Goal: Browse casually: Explore the website without a specific task or goal

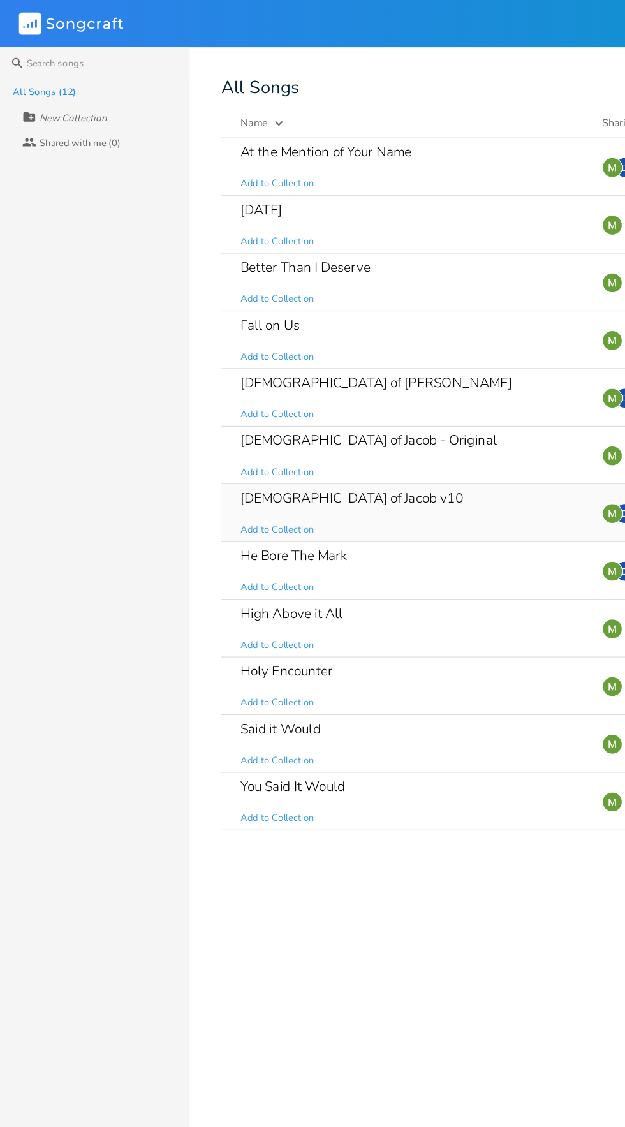
click at [230, 402] on div "[DEMOGRAPHIC_DATA] of Jacob v10" at bounding box center [284, 402] width 180 height 11
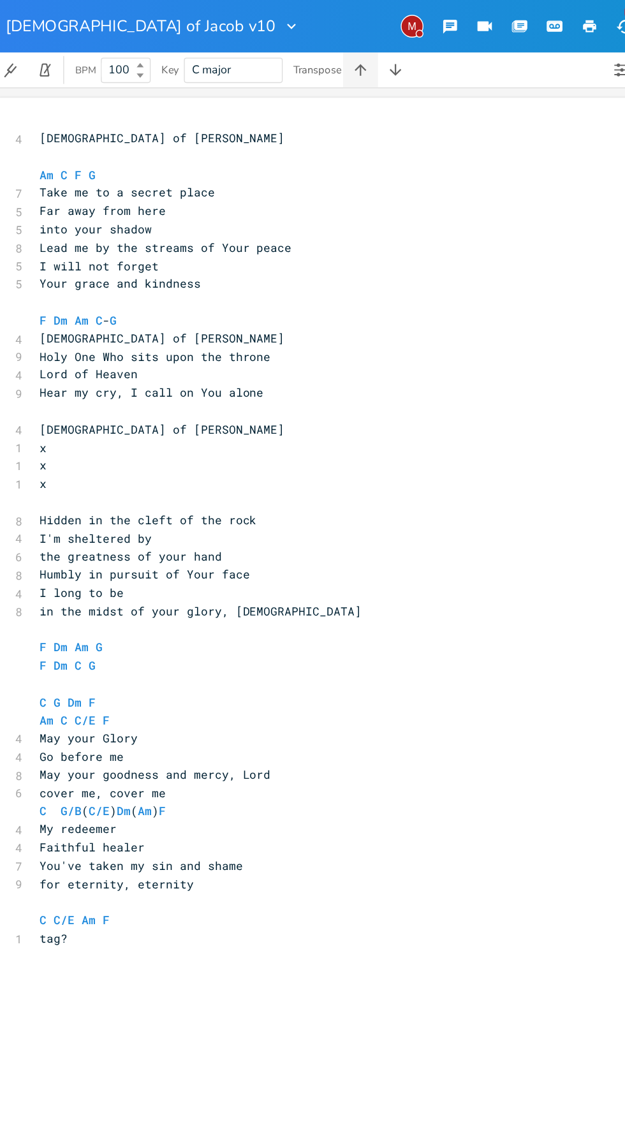
click at [290, 50] on icon "button" at bounding box center [293, 51] width 13 height 13
click at [290, 54] on icon "button" at bounding box center [293, 51] width 13 height 13
click at [288, 50] on icon "button" at bounding box center [293, 51] width 13 height 13
click at [294, 53] on icon "button" at bounding box center [293, 51] width 8 height 8
click at [294, 52] on icon "button" at bounding box center [293, 51] width 8 height 8
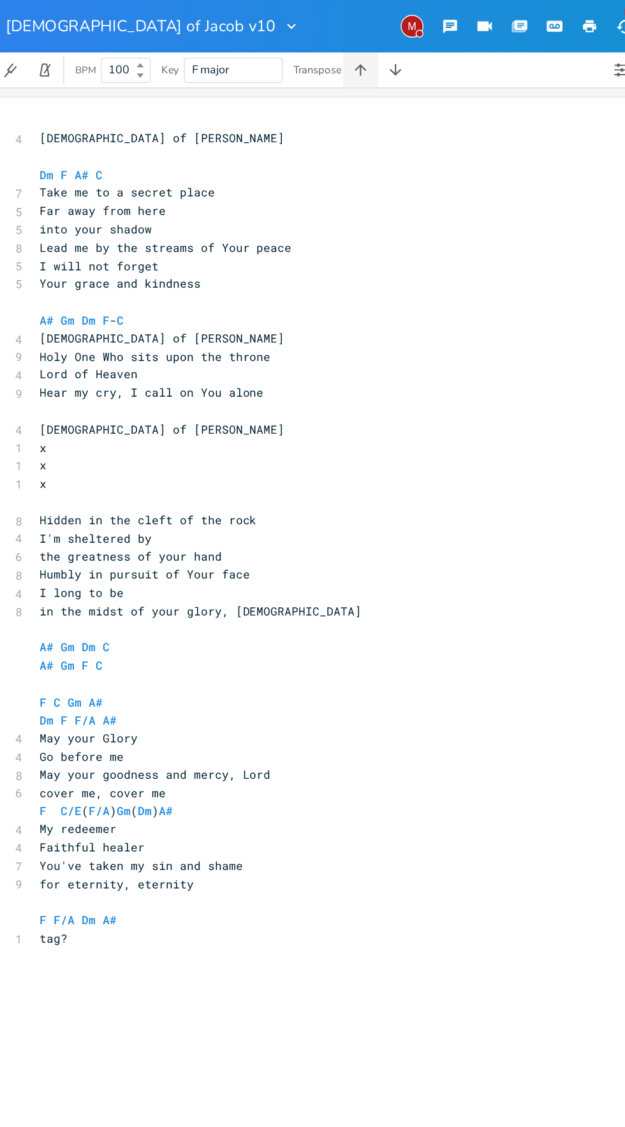
click at [293, 62] on button "button" at bounding box center [294, 51] width 26 height 26
click at [294, 52] on icon "button" at bounding box center [293, 51] width 8 height 8
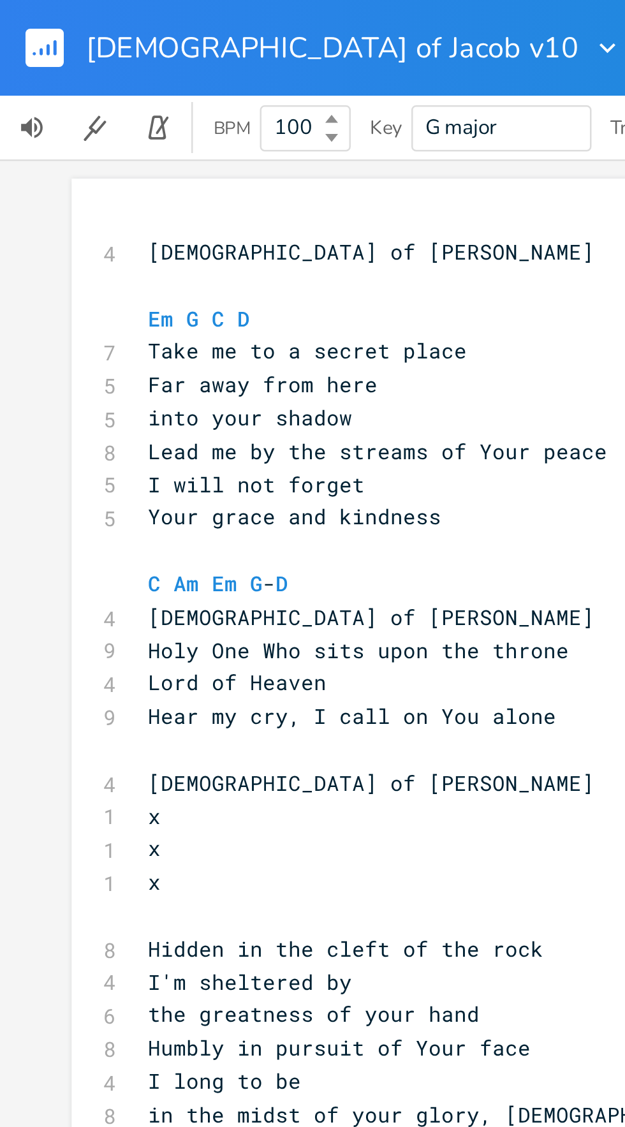
click at [15, 21] on rect "button" at bounding box center [17, 18] width 15 height 15
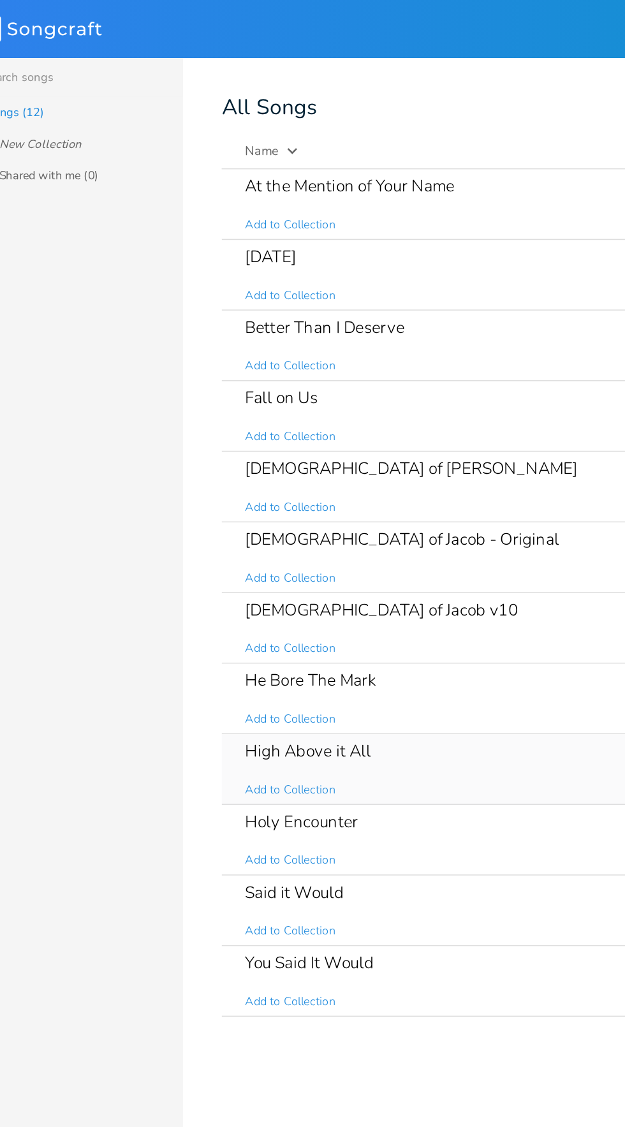
click at [321, 525] on div "High Above it All Add to Collection" at bounding box center [332, 507] width 277 height 46
click at [307, 533] on div "Holy Encounter Add to Collection" at bounding box center [332, 554] width 277 height 46
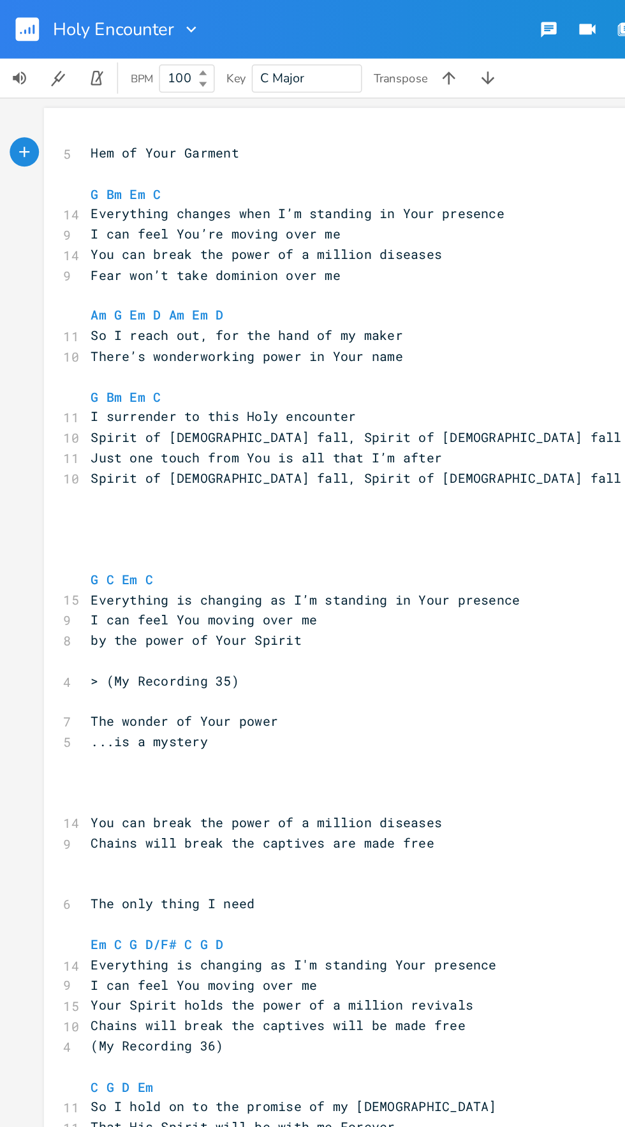
scroll to position [100, 0]
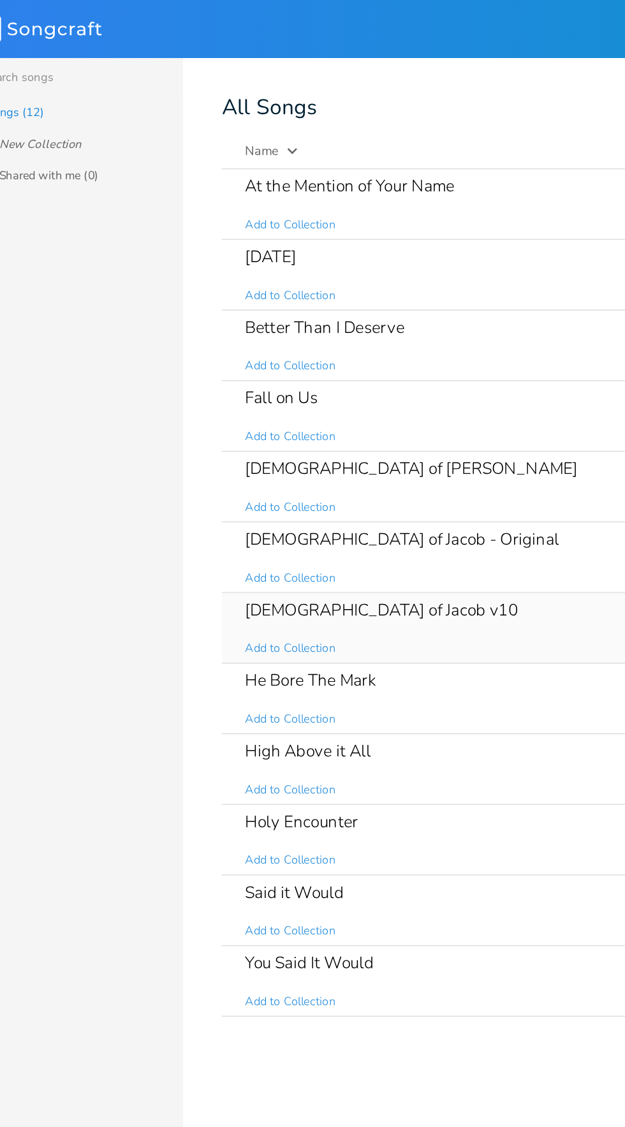
click at [315, 394] on div "[DEMOGRAPHIC_DATA] of Jacob v10 Add to Collection" at bounding box center [332, 414] width 277 height 46
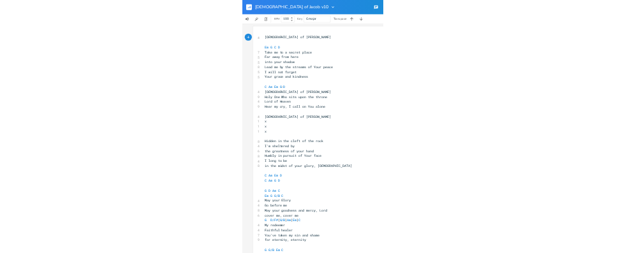
scroll to position [16, 0]
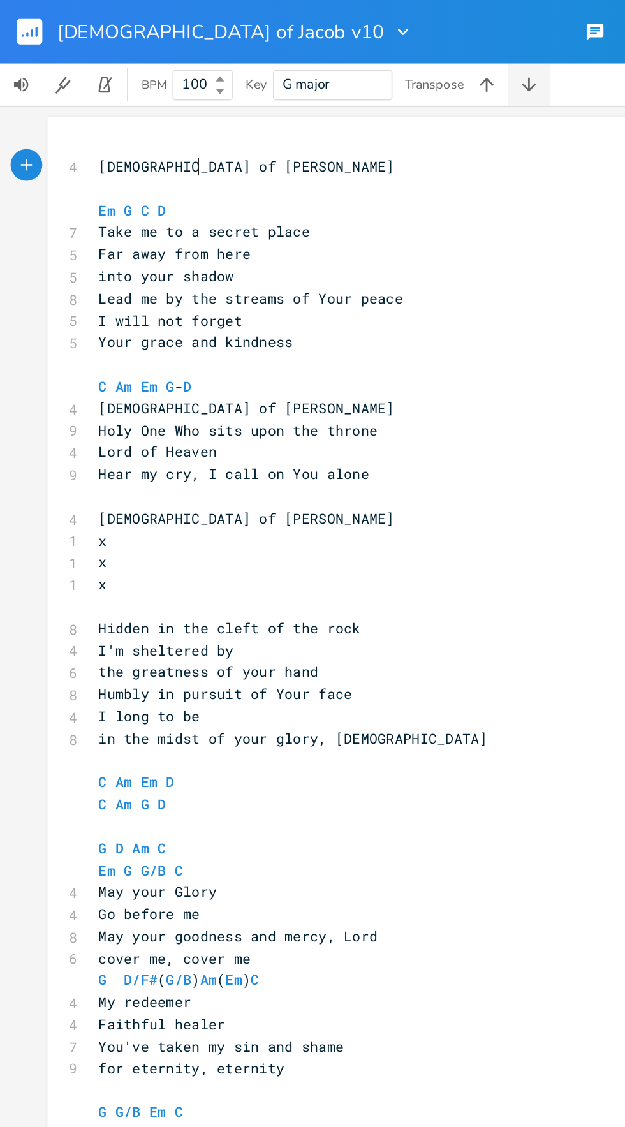
click at [320, 51] on icon "button" at bounding box center [319, 51] width 8 height 8
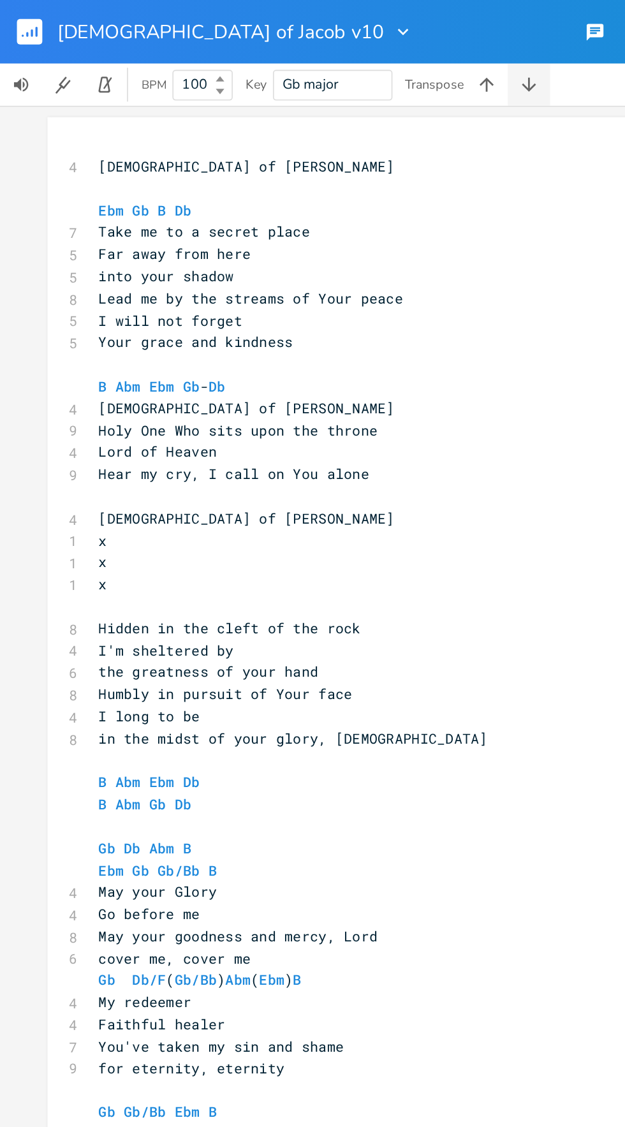
click at [331, 50] on button "button" at bounding box center [319, 51] width 26 height 26
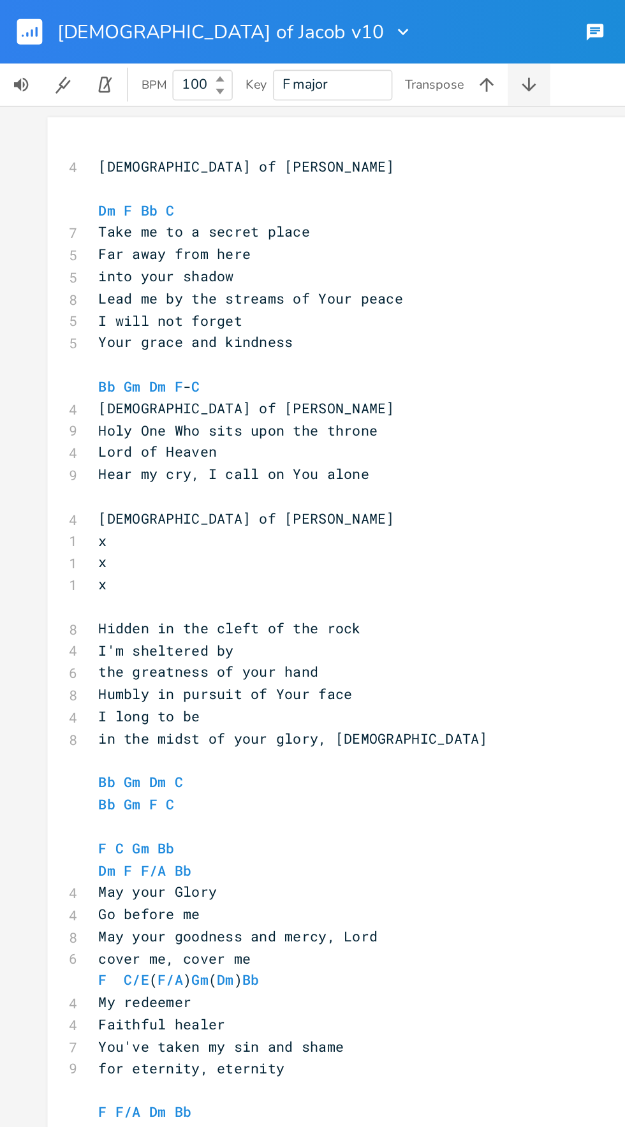
click at [323, 55] on icon "button" at bounding box center [319, 51] width 13 height 13
click at [304, 48] on button "button" at bounding box center [294, 51] width 26 height 26
click at [295, 51] on icon "button" at bounding box center [293, 51] width 13 height 13
click at [327, 47] on button "button" at bounding box center [319, 51] width 26 height 26
click at [318, 51] on icon "button" at bounding box center [319, 51] width 13 height 13
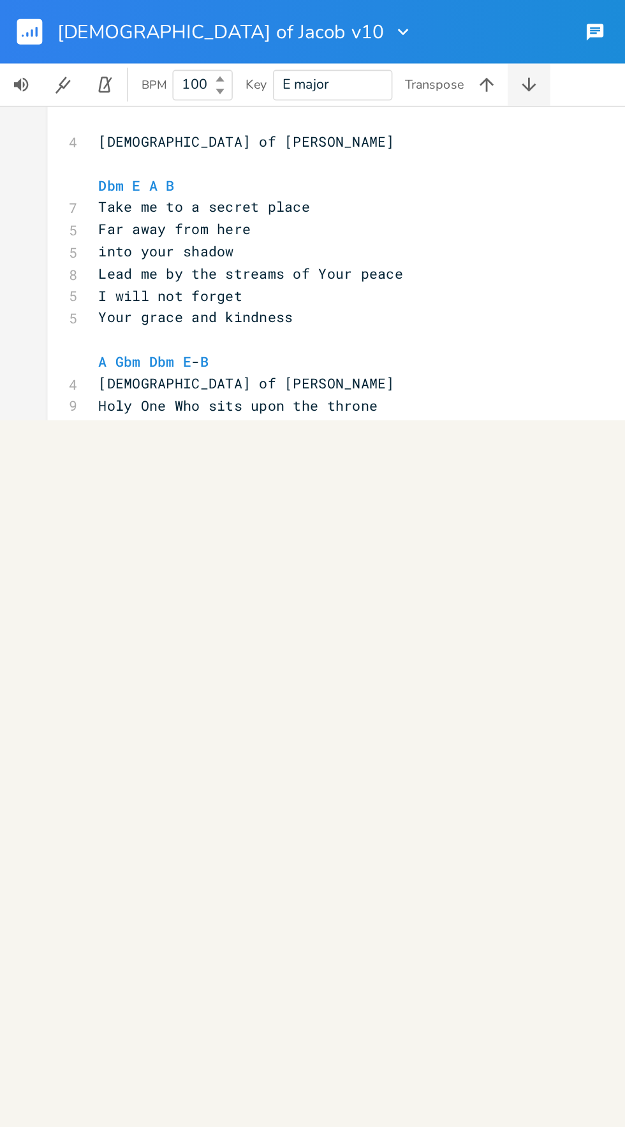
scroll to position [0, 0]
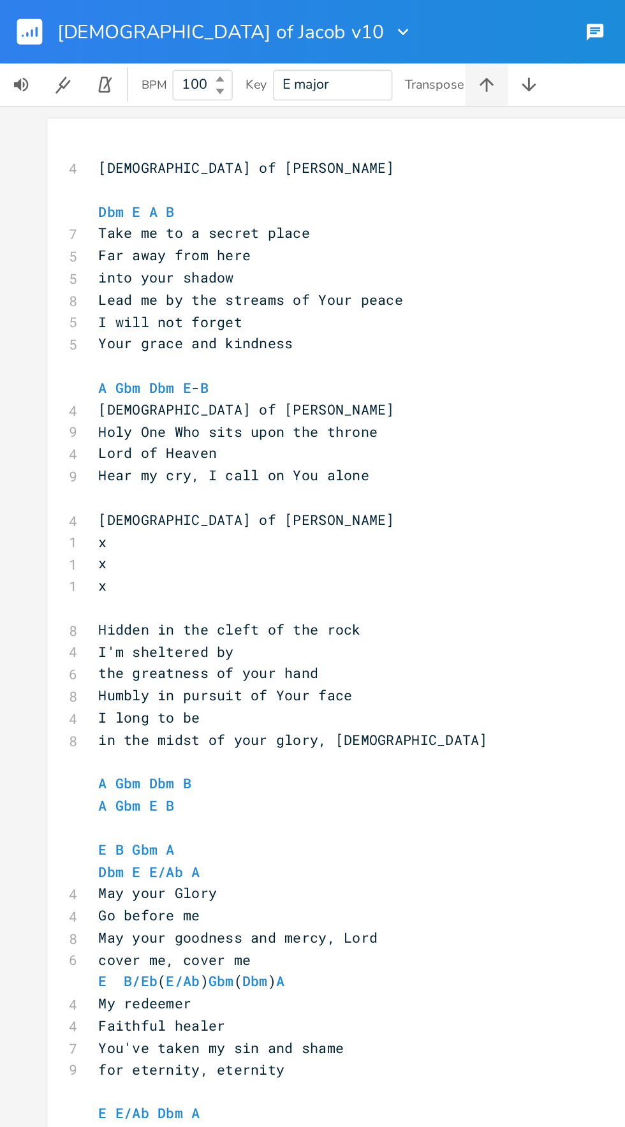
click at [294, 51] on icon "button" at bounding box center [293, 51] width 8 height 8
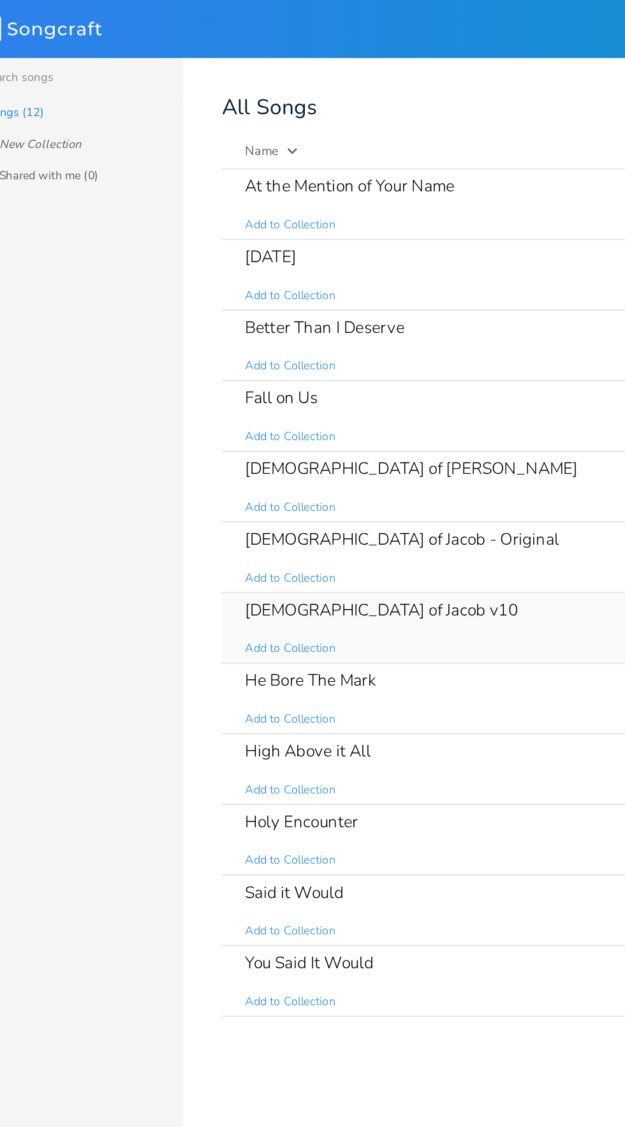
click at [334, 398] on div "[DEMOGRAPHIC_DATA] of Jacob v10 Add to Collection" at bounding box center [332, 414] width 277 height 46
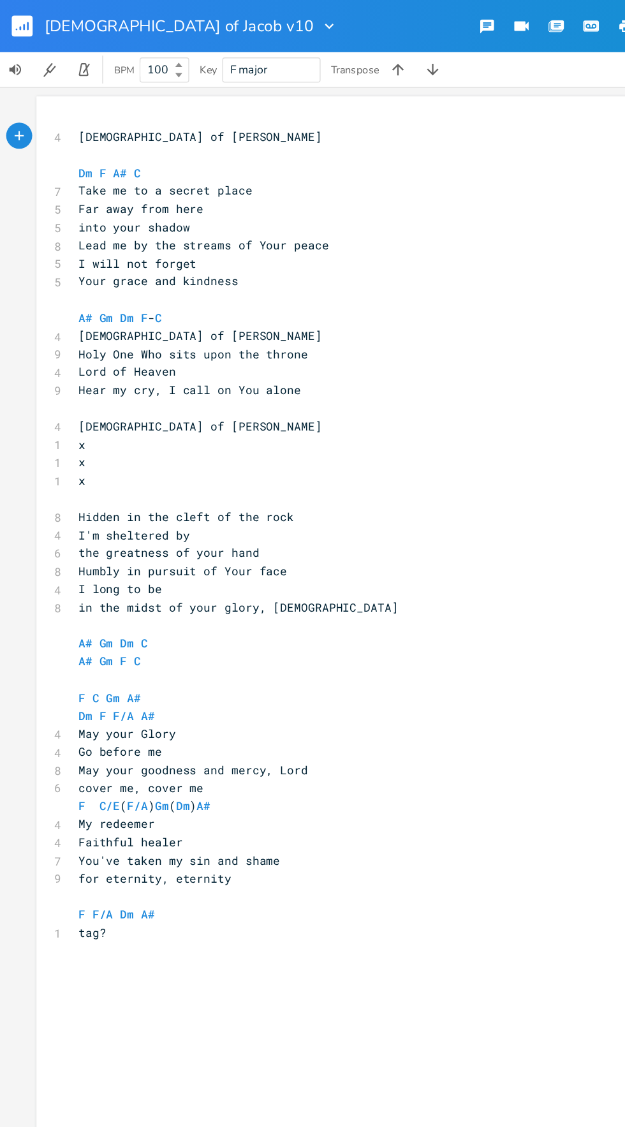
scroll to position [100, 0]
click at [320, 51] on icon "button" at bounding box center [319, 51] width 8 height 8
click at [322, 56] on icon "button" at bounding box center [319, 51] width 13 height 13
click at [313, 59] on button "button" at bounding box center [319, 51] width 26 height 26
click at [316, 55] on icon "button" at bounding box center [319, 51] width 13 height 13
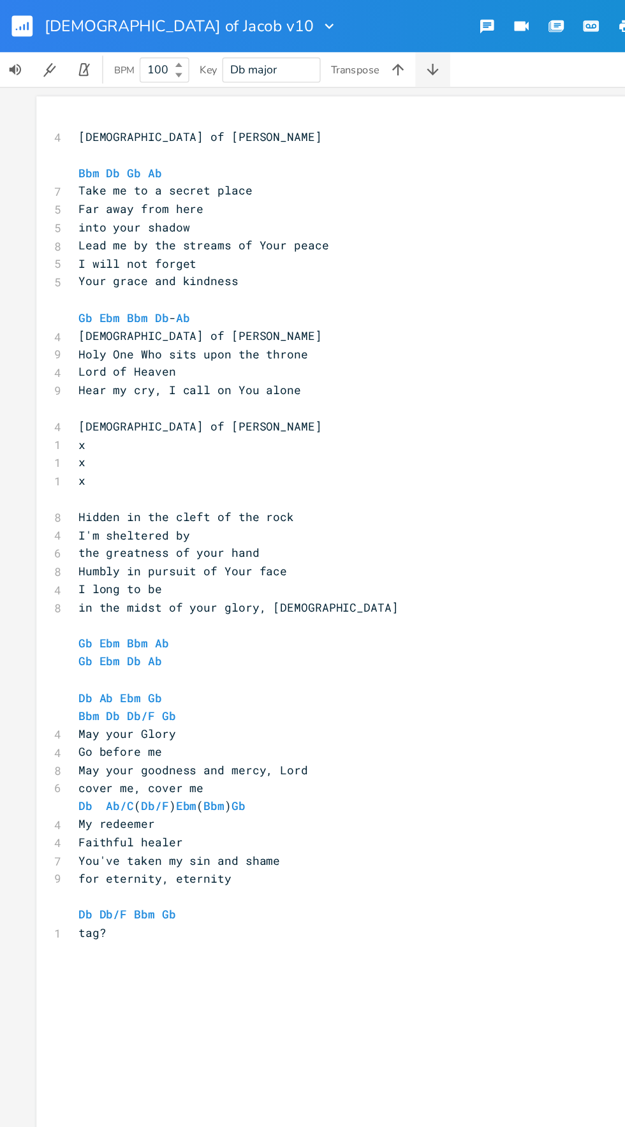
click at [320, 57] on button "button" at bounding box center [319, 51] width 26 height 26
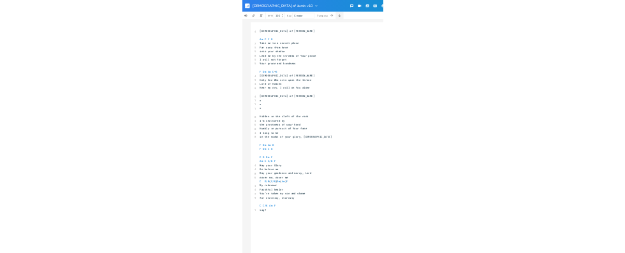
scroll to position [0, 0]
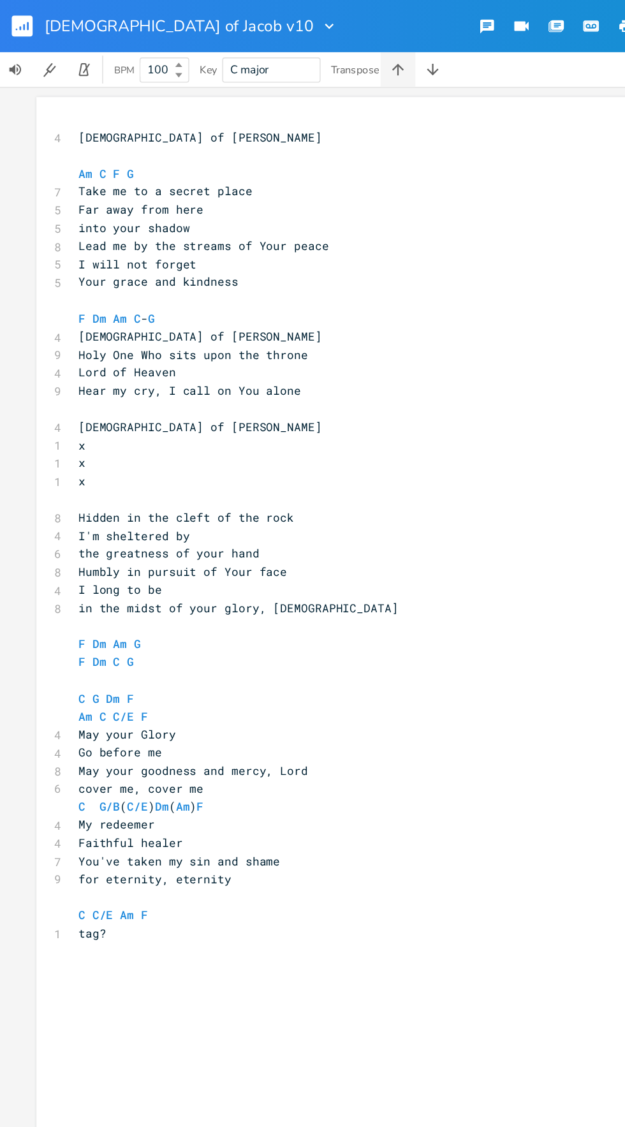
click at [294, 52] on icon "button" at bounding box center [293, 51] width 8 height 8
click at [294, 51] on icon "button" at bounding box center [293, 51] width 8 height 8
click at [306, 52] on button "button" at bounding box center [294, 51] width 26 height 26
click at [294, 51] on icon "button" at bounding box center [293, 51] width 8 height 8
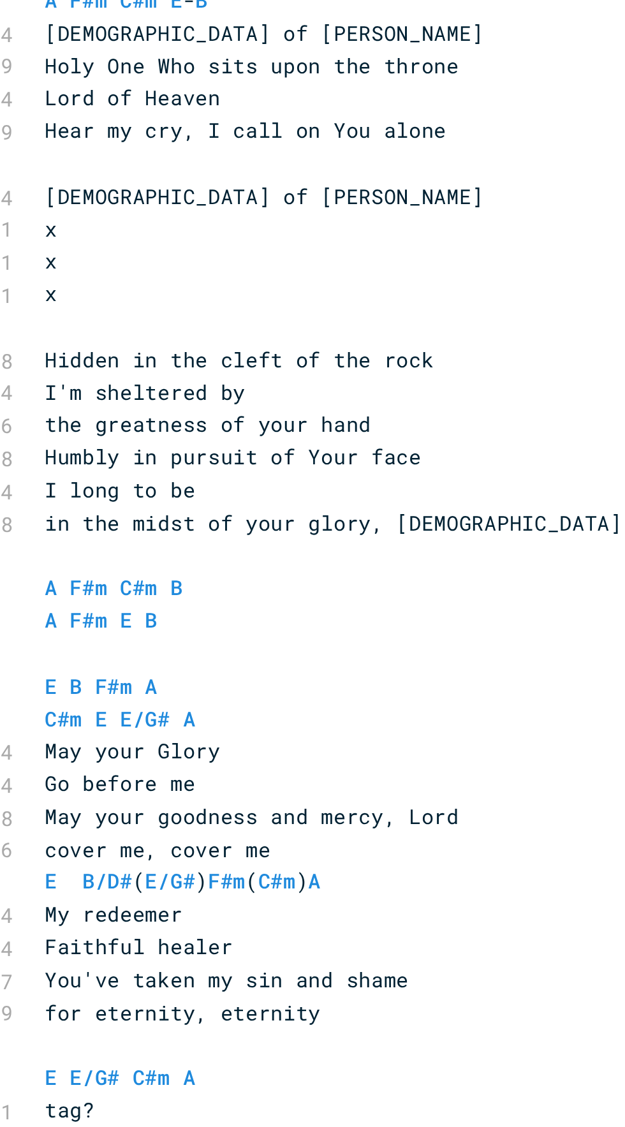
scroll to position [100, 0]
